Goal: Task Accomplishment & Management: Manage account settings

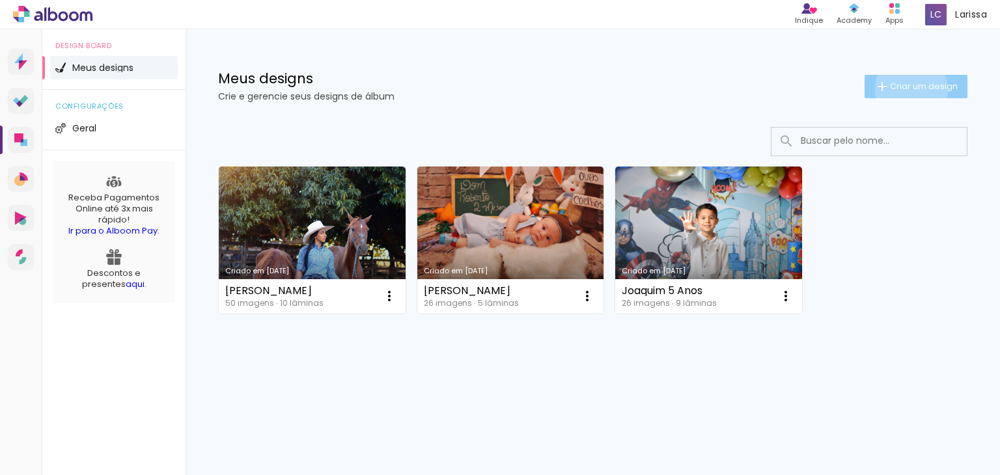
click at [909, 89] on span "Criar um design" at bounding box center [924, 86] width 68 height 8
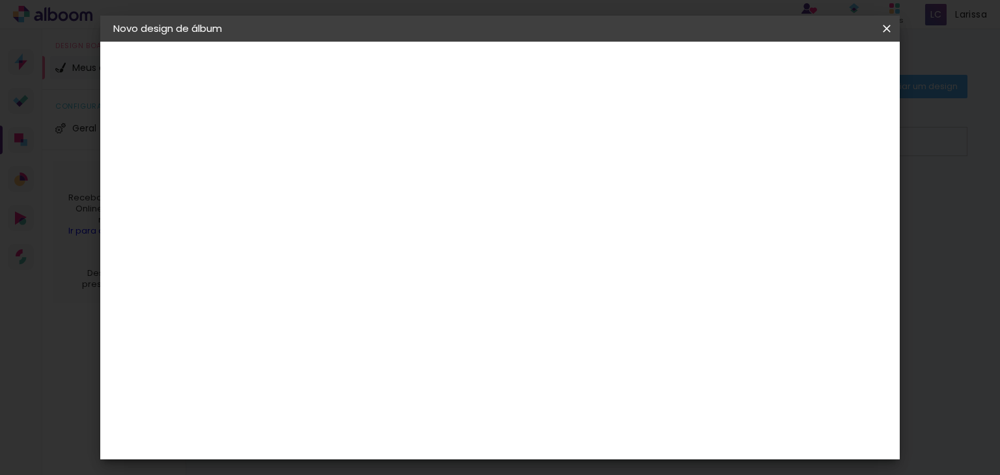
click at [326, 169] on input at bounding box center [326, 175] width 0 height 20
type input "m"
click at [887, 27] on iron-icon at bounding box center [887, 28] width 16 height 13
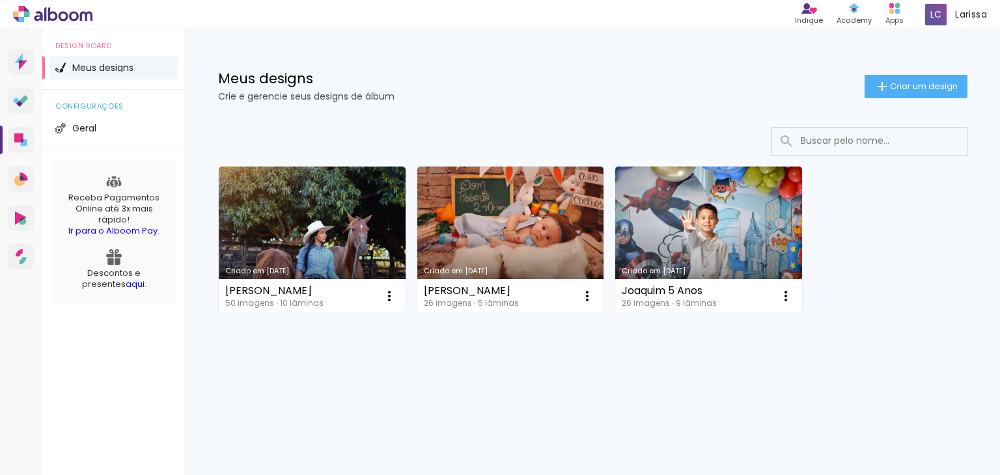
click at [93, 70] on span "Meus designs" at bounding box center [102, 67] width 61 height 9
click at [112, 128] on li "Geral" at bounding box center [114, 128] width 128 height 23
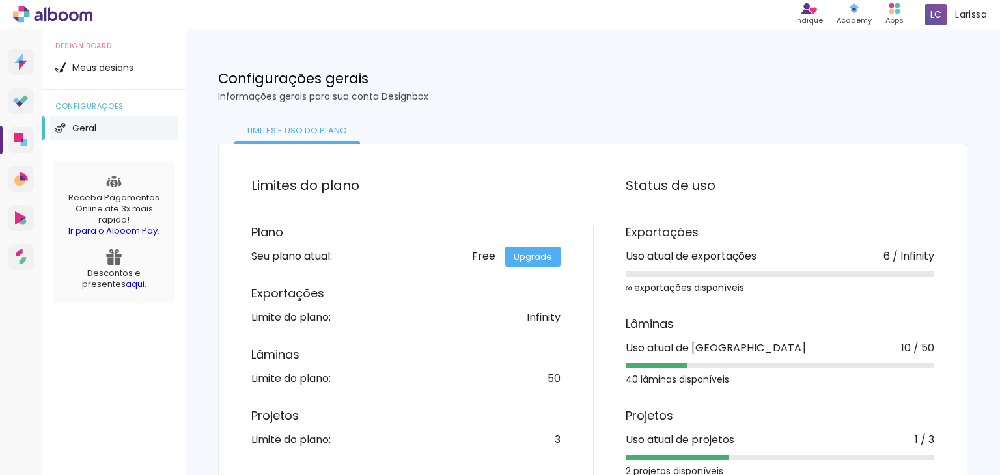
scroll to position [34, 0]
